Goal: Task Accomplishment & Management: Use online tool/utility

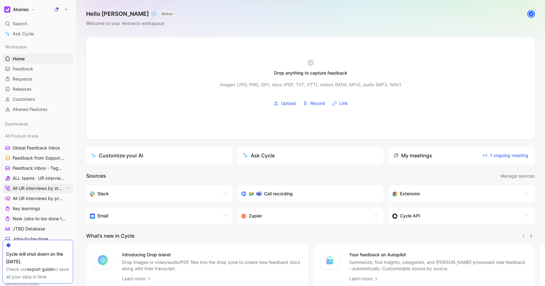
click at [26, 188] on span "All UR interviews by status" at bounding box center [39, 188] width 52 height 6
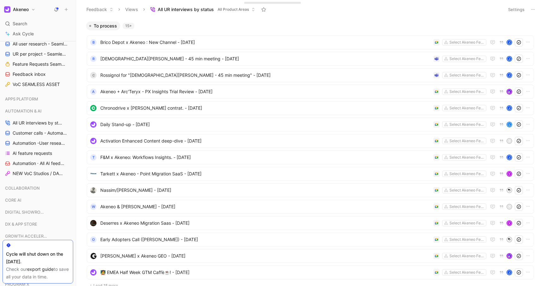
scroll to position [259, 0]
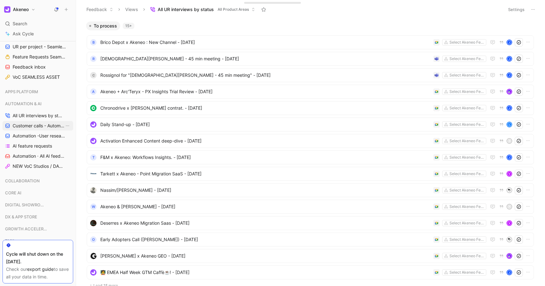
click at [36, 122] on link "Customer calls - Automation ([PERSON_NAME])" at bounding box center [38, 125] width 71 height 9
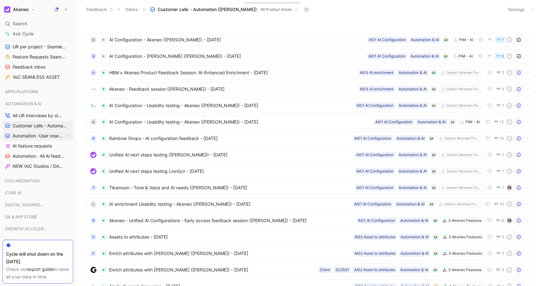
click at [29, 138] on span "Automation -User research per project" at bounding box center [39, 136] width 52 height 6
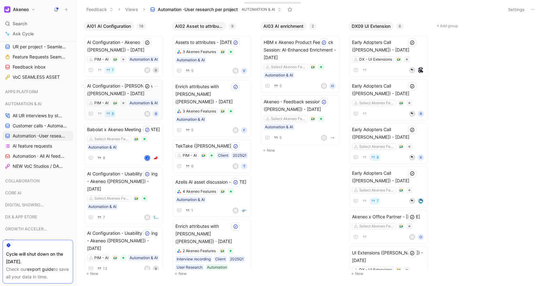
click at [150, 86] on icon at bounding box center [147, 86] width 5 height 5
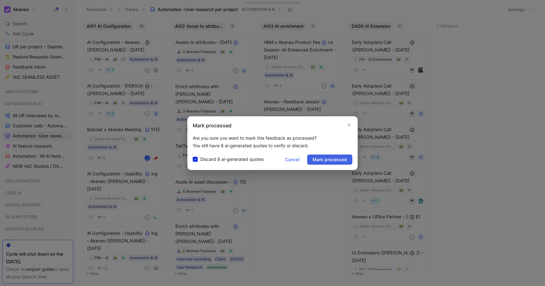
click at [323, 158] on span "Mark processed" at bounding box center [330, 160] width 34 height 8
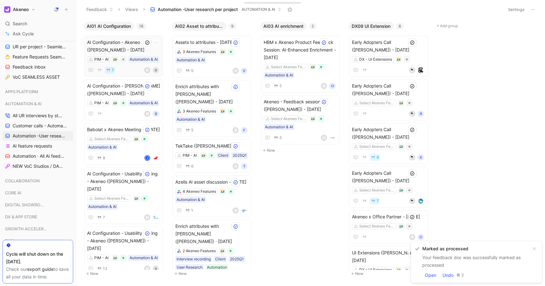
click at [150, 44] on icon at bounding box center [147, 42] width 5 height 5
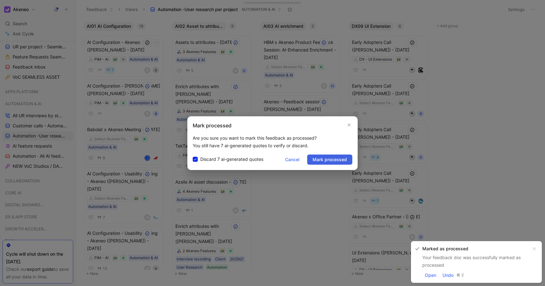
click at [328, 158] on span "Mark processed" at bounding box center [330, 160] width 34 height 8
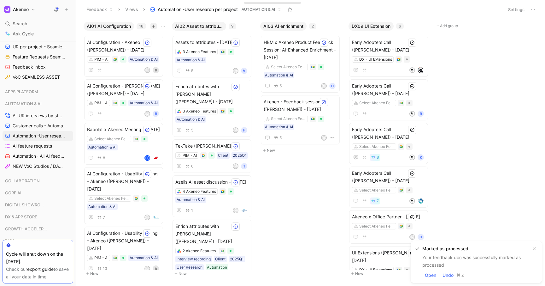
click at [154, 26] on icon "button" at bounding box center [154, 26] width 4 height 4
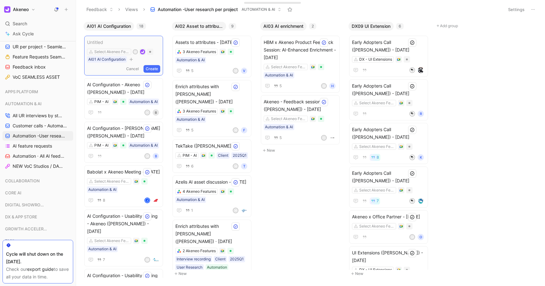
click at [130, 59] on icon "button" at bounding box center [131, 59] width 3 height 0
